Goal: Complete application form

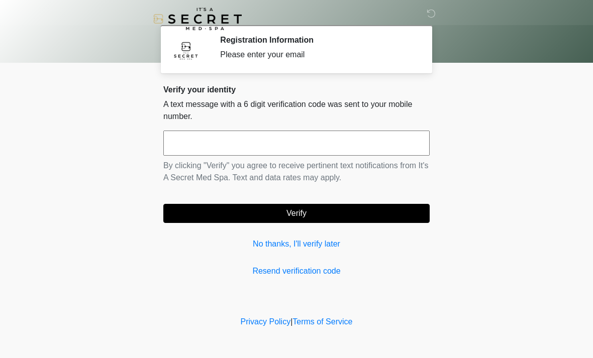
click at [323, 243] on link "No thanks, I'll verify later" at bounding box center [296, 244] width 266 height 12
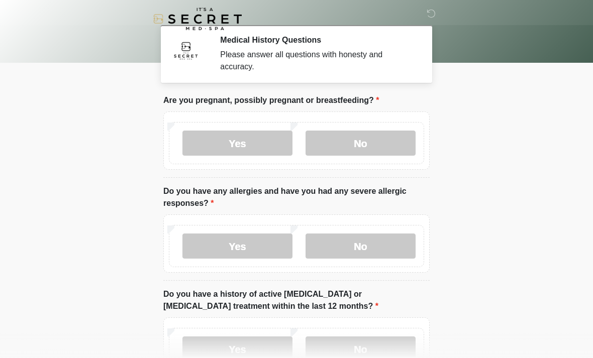
click at [377, 140] on label "No" at bounding box center [360, 143] width 110 height 25
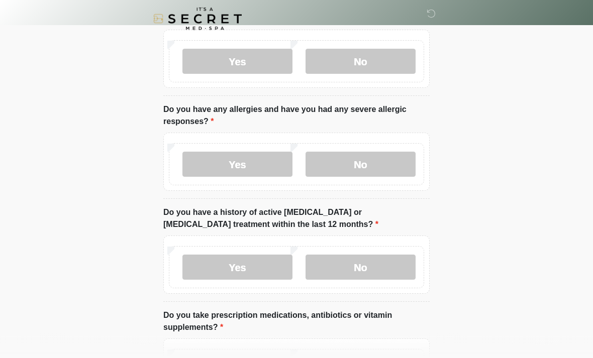
scroll to position [80, 0]
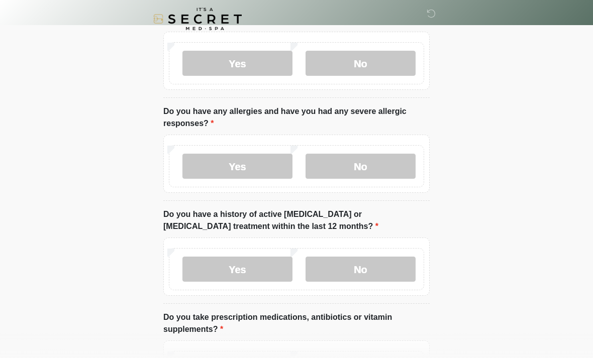
click at [372, 165] on label "No" at bounding box center [360, 166] width 110 height 25
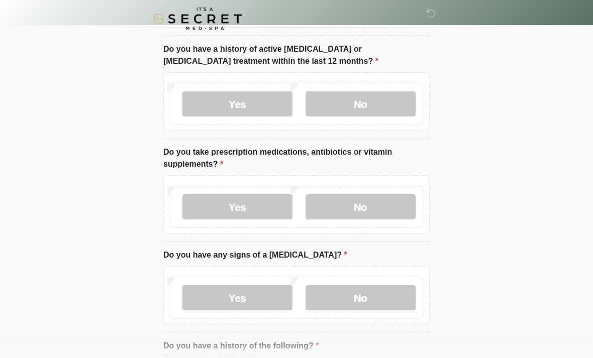
scroll to position [245, 0]
click at [374, 103] on label "No" at bounding box center [360, 103] width 110 height 25
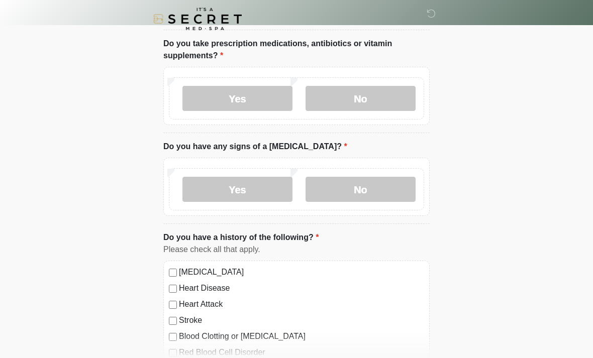
scroll to position [353, 0]
click at [375, 86] on label "No" at bounding box center [360, 98] width 110 height 25
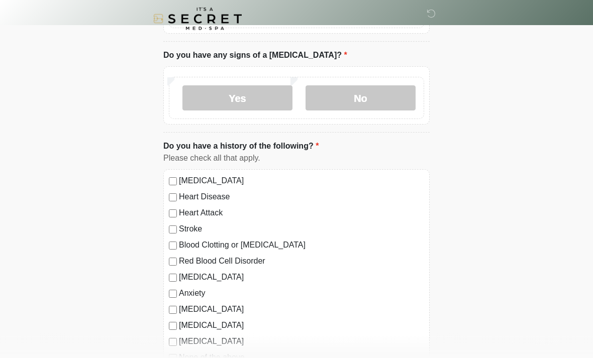
scroll to position [445, 0]
click at [378, 93] on label "No" at bounding box center [360, 97] width 110 height 25
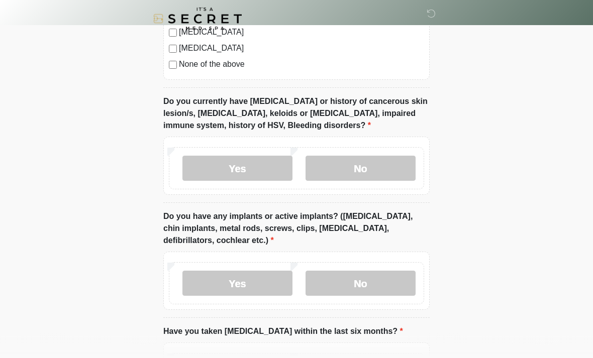
scroll to position [741, 0]
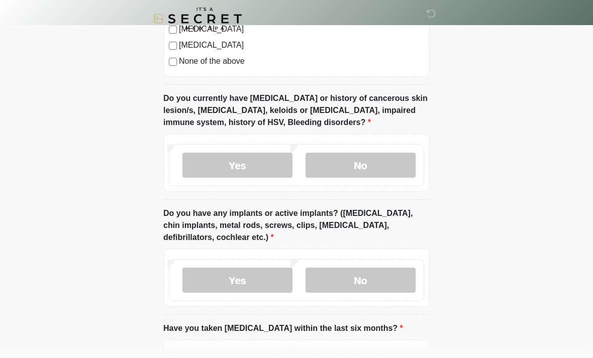
click at [370, 157] on label "No" at bounding box center [360, 165] width 110 height 25
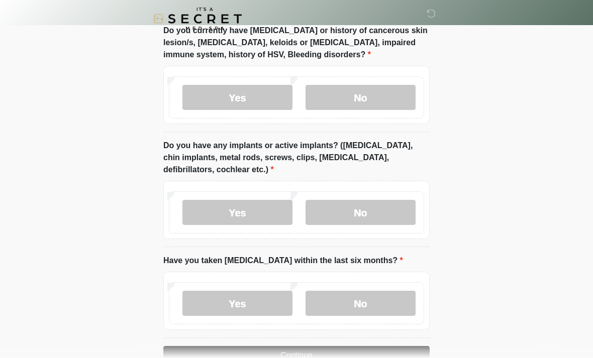
scroll to position [836, 0]
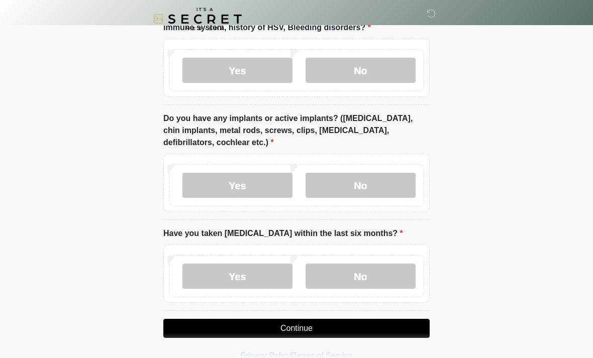
click at [375, 185] on label "No" at bounding box center [360, 185] width 110 height 25
click at [367, 267] on label "No" at bounding box center [360, 276] width 110 height 25
click at [296, 332] on button "Continue" at bounding box center [296, 328] width 266 height 19
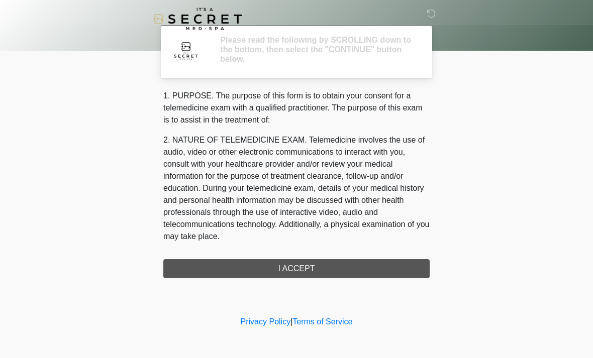
scroll to position [0, 0]
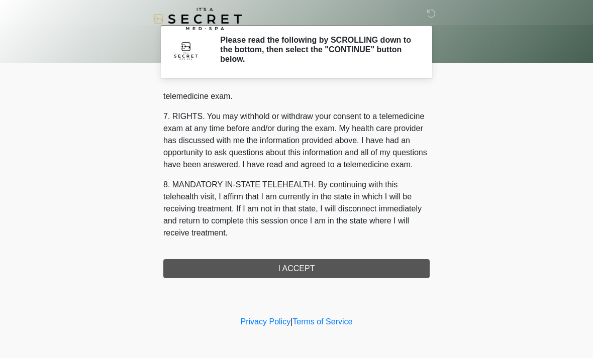
click at [301, 265] on div "1. PURPOSE. The purpose of this form is to obtain your consent for a telemedici…" at bounding box center [296, 184] width 266 height 188
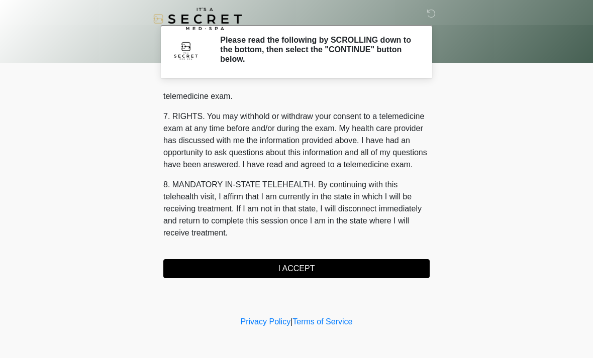
click at [336, 269] on button "I ACCEPT" at bounding box center [296, 268] width 266 height 19
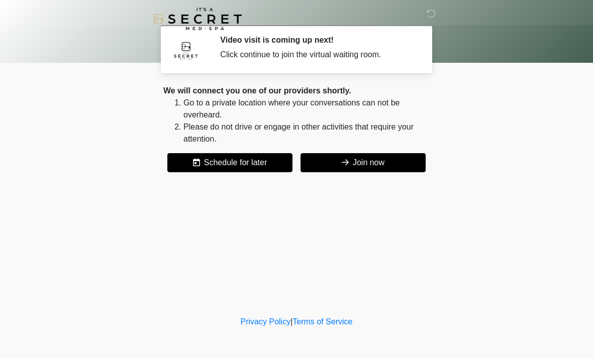
click at [393, 157] on button "Join now" at bounding box center [362, 162] width 125 height 19
